Goal: Task Accomplishment & Management: Complete application form

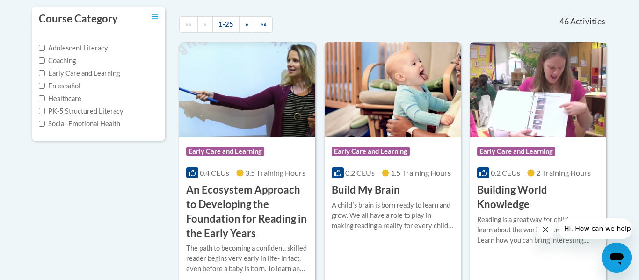
scroll to position [206, 0]
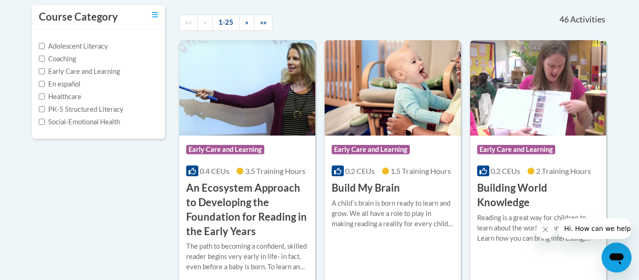
click at [507, 186] on h3 "Building World Knowledge" at bounding box center [538, 195] width 122 height 29
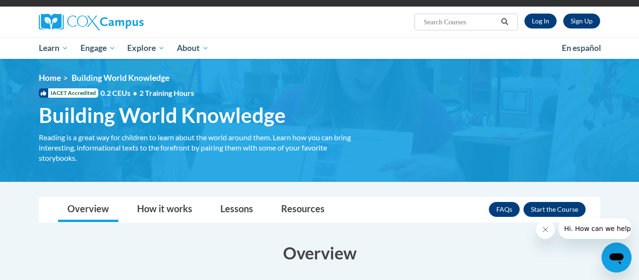
scroll to position [37, 0]
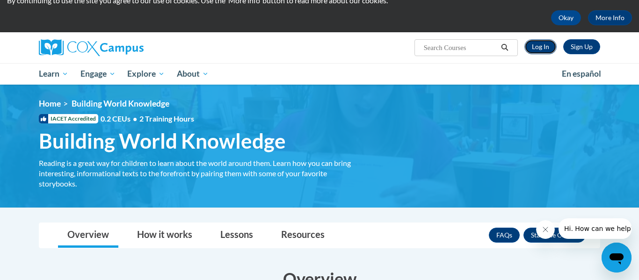
click at [545, 48] on link "Log In" at bounding box center [540, 46] width 32 height 15
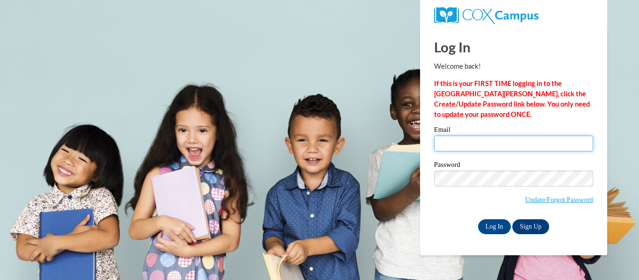
click at [485, 146] on input "Email" at bounding box center [513, 144] width 159 height 16
type input "K"
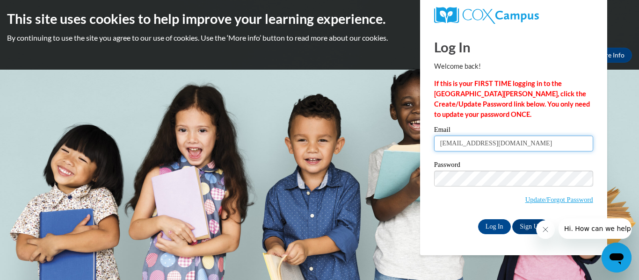
type input "k_conrad@vwcs.net"
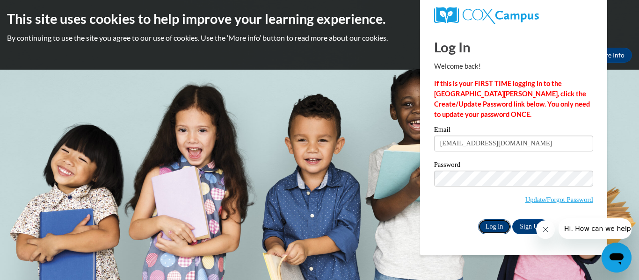
click at [496, 226] on input "Log In" at bounding box center [494, 226] width 33 height 15
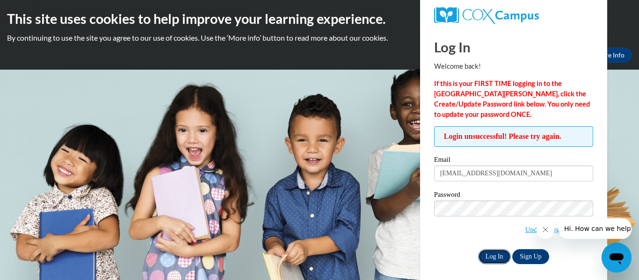
click at [496, 253] on input "Log In" at bounding box center [494, 256] width 33 height 15
